Goal: Check status

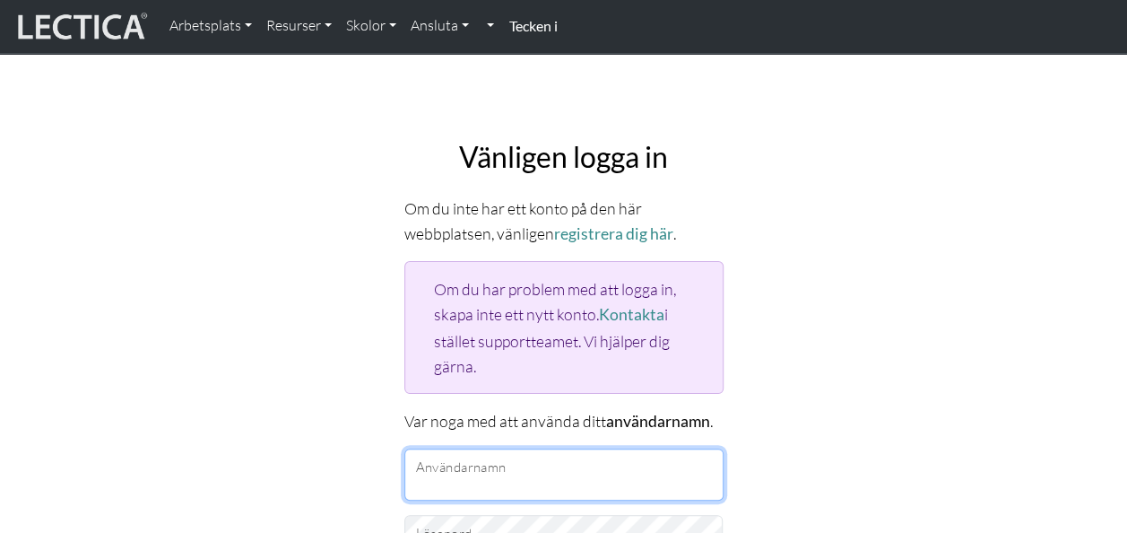
type input "[EMAIL_ADDRESS][DOMAIN_NAME]"
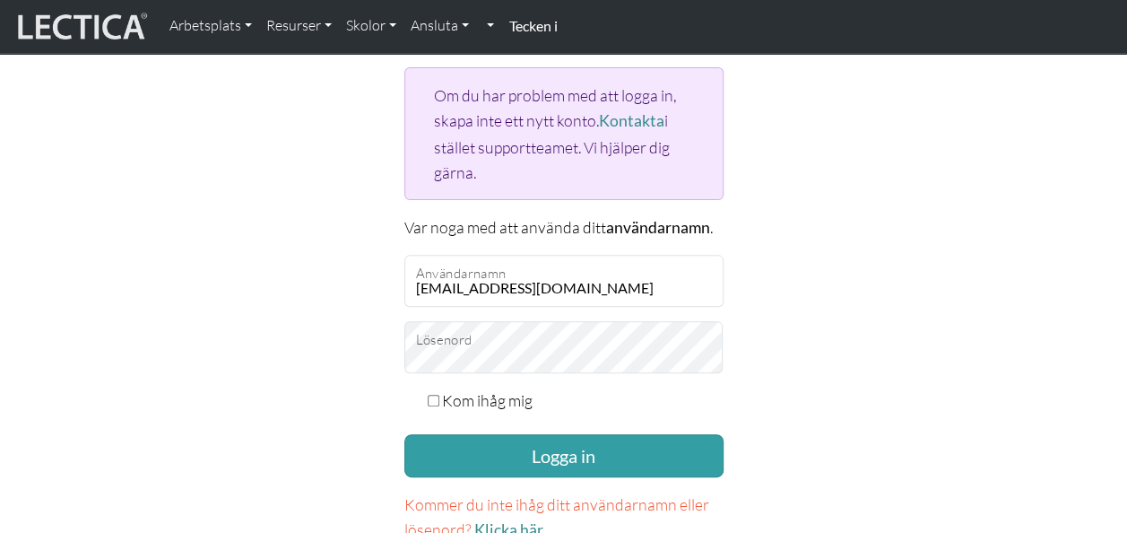
scroll to position [247, 0]
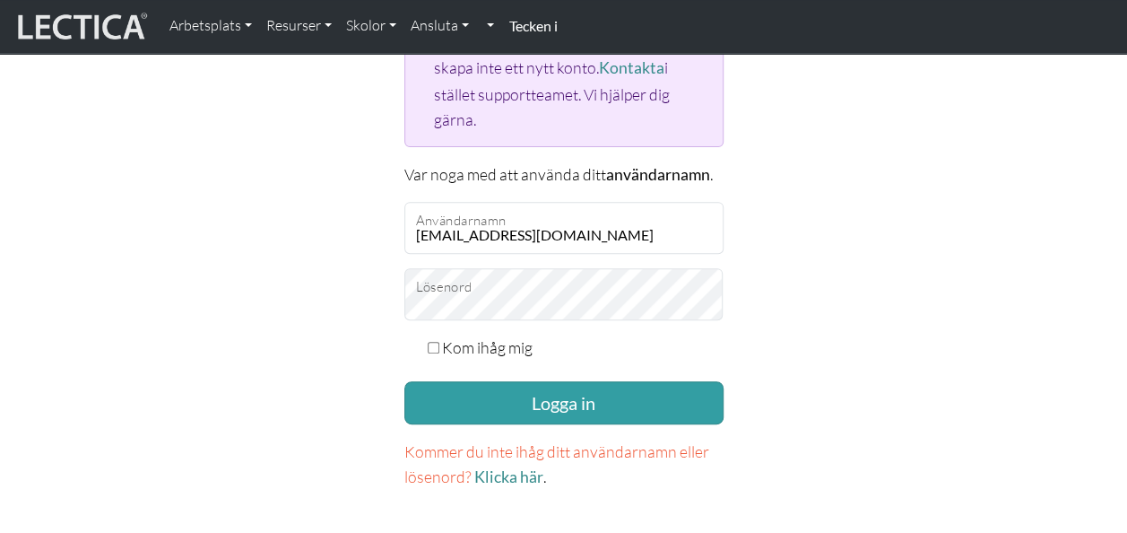
click at [432, 342] on input "Kom ihåg mig" at bounding box center [434, 348] width 12 height 12
checkbox input "true"
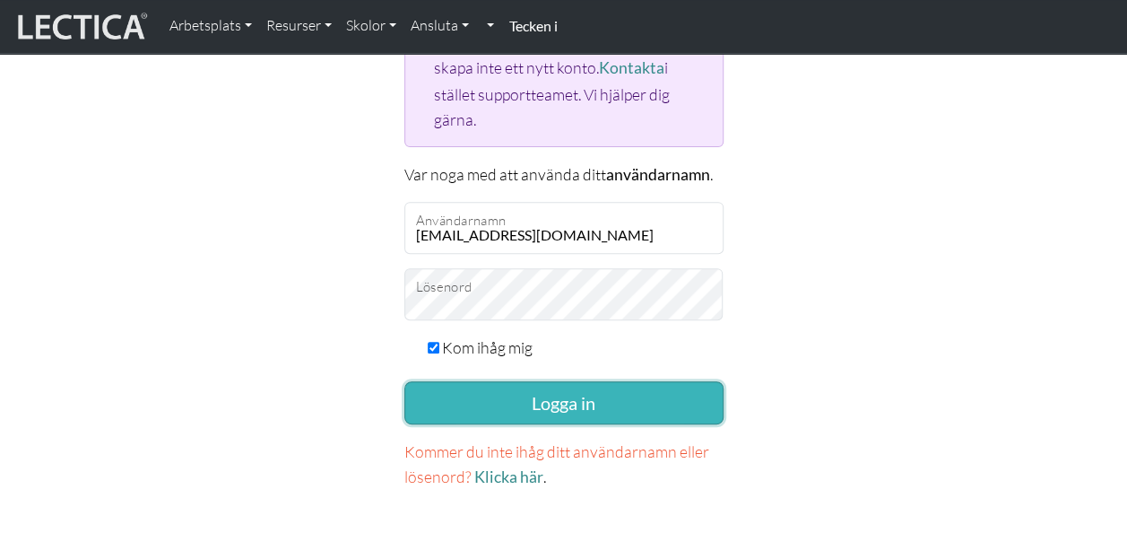
click at [520, 395] on button "Logga in" at bounding box center [563, 402] width 319 height 43
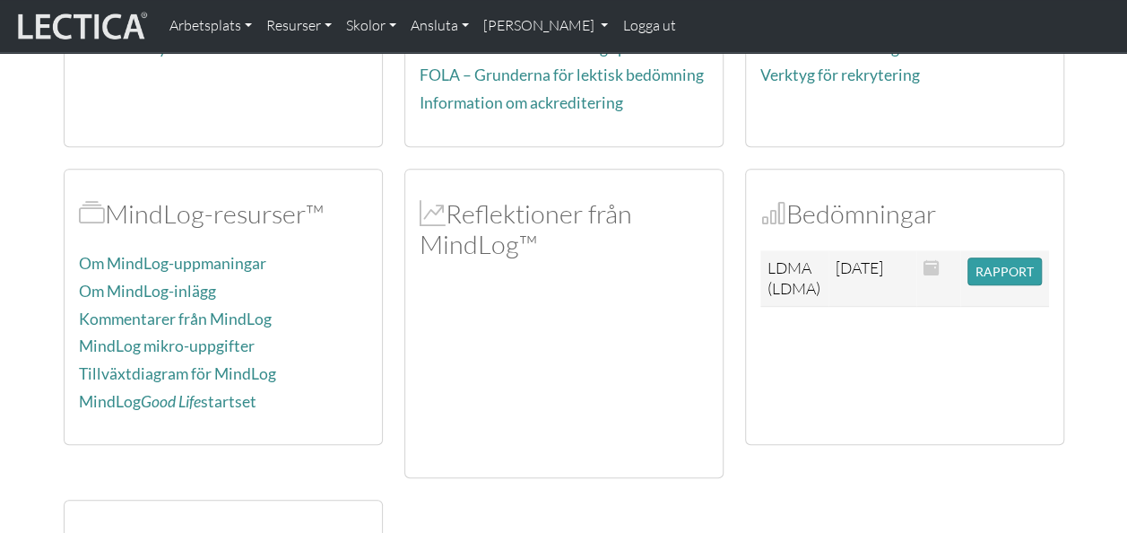
scroll to position [298, 0]
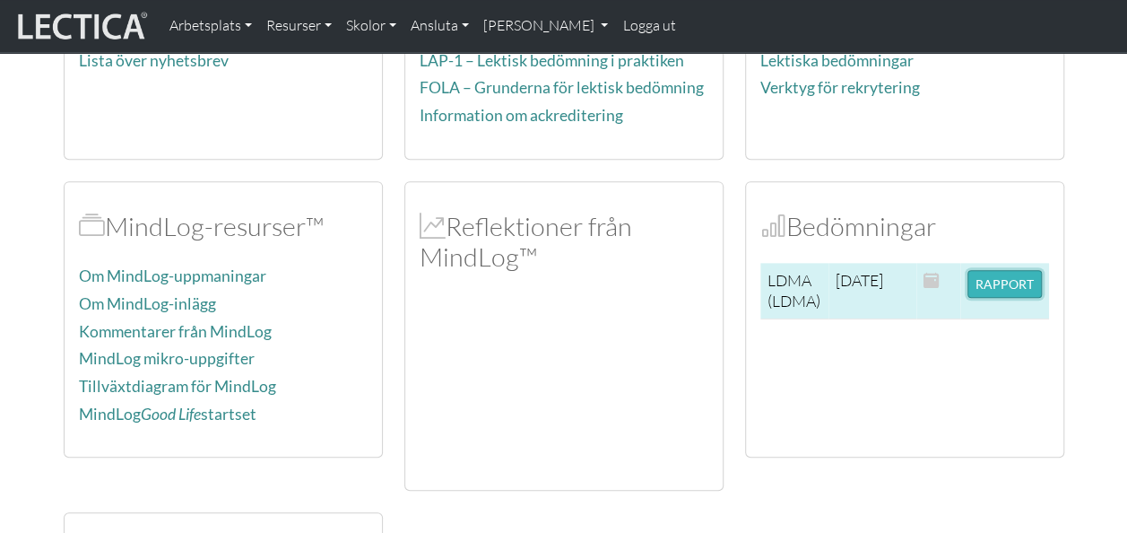
click at [1002, 274] on button "RAPPORT" at bounding box center [1005, 284] width 74 height 28
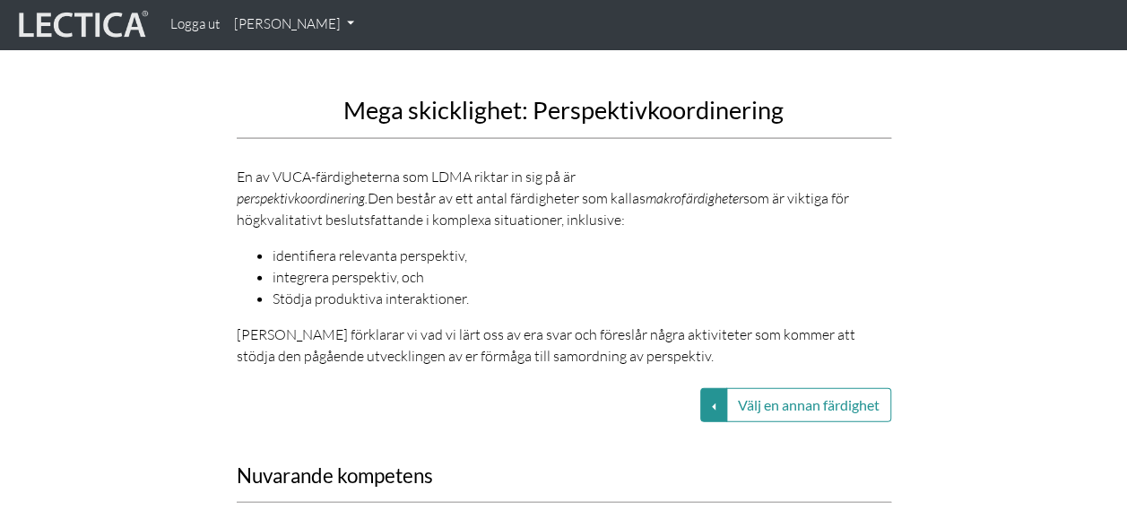
scroll to position [2073, 0]
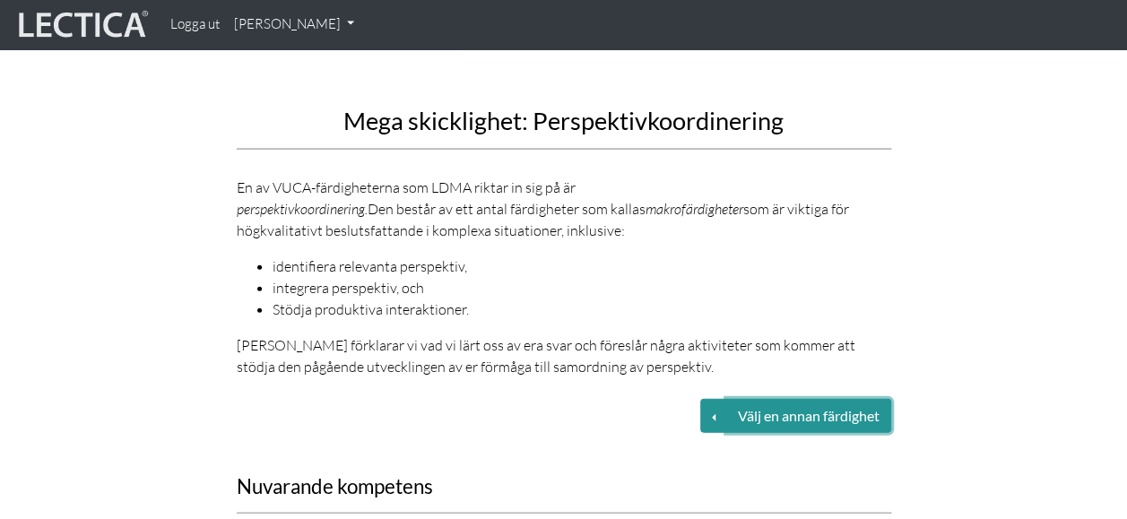
click at [766, 399] on button "Välj en annan färdighet" at bounding box center [808, 416] width 165 height 34
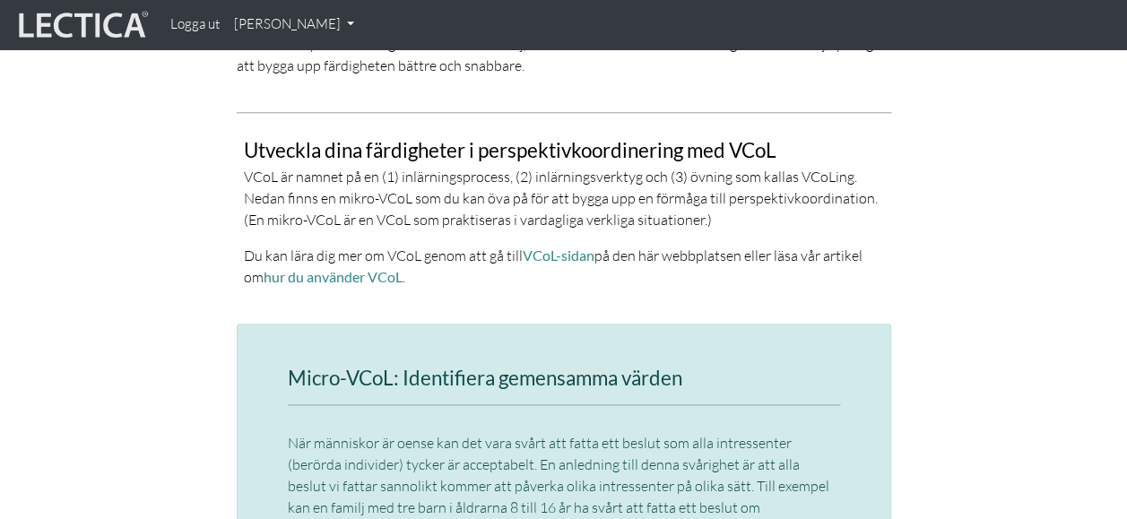
scroll to position [3936, 0]
